Goal: Task Accomplishment & Management: Manage account settings

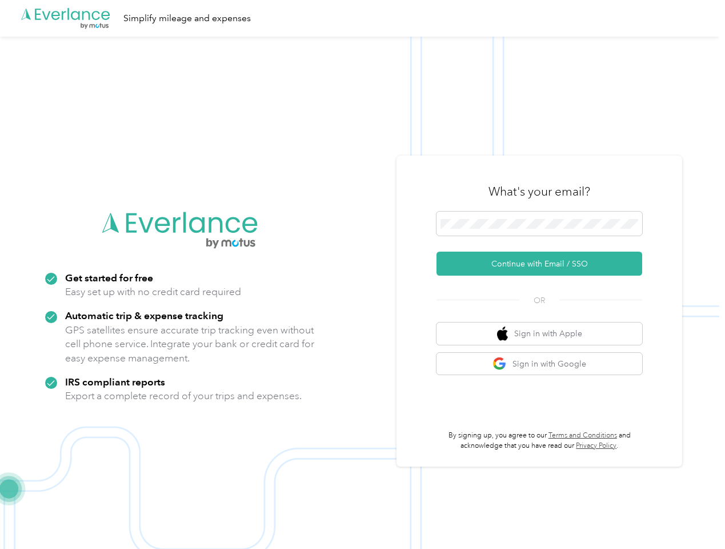
click at [362, 274] on img at bounding box center [360, 311] width 720 height 549
click at [362, 18] on div ".cls-1 { fill: #00adee; } .cls-2 { fill: #fff; } .cls-3 { fill: #707372; } .cls…" at bounding box center [360, 18] width 720 height 37
click at [544, 264] on button "Continue with Email / SSO" at bounding box center [540, 264] width 206 height 24
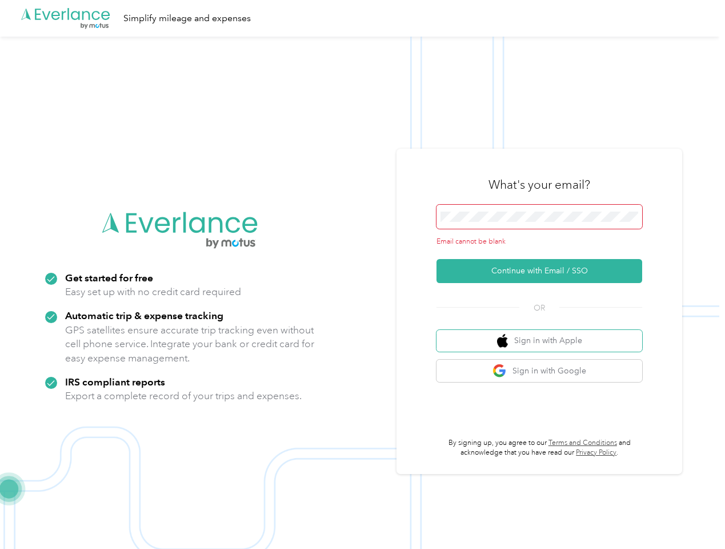
click at [544, 333] on button "Sign in with Apple" at bounding box center [540, 341] width 206 height 22
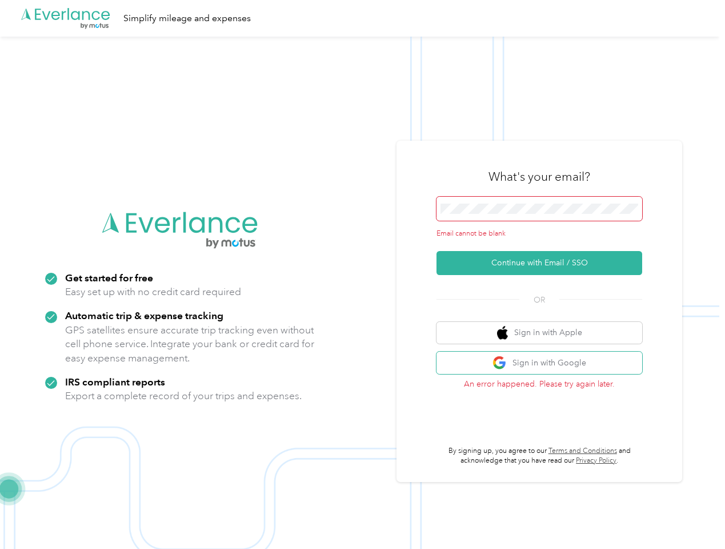
click at [544, 364] on button "Sign in with Google" at bounding box center [540, 363] width 206 height 22
